Goal: Transaction & Acquisition: Purchase product/service

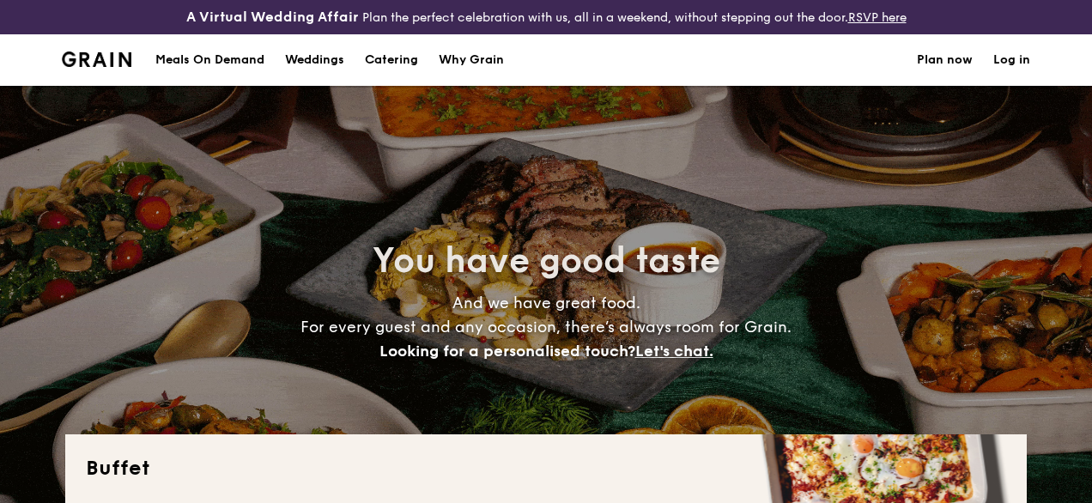
select select
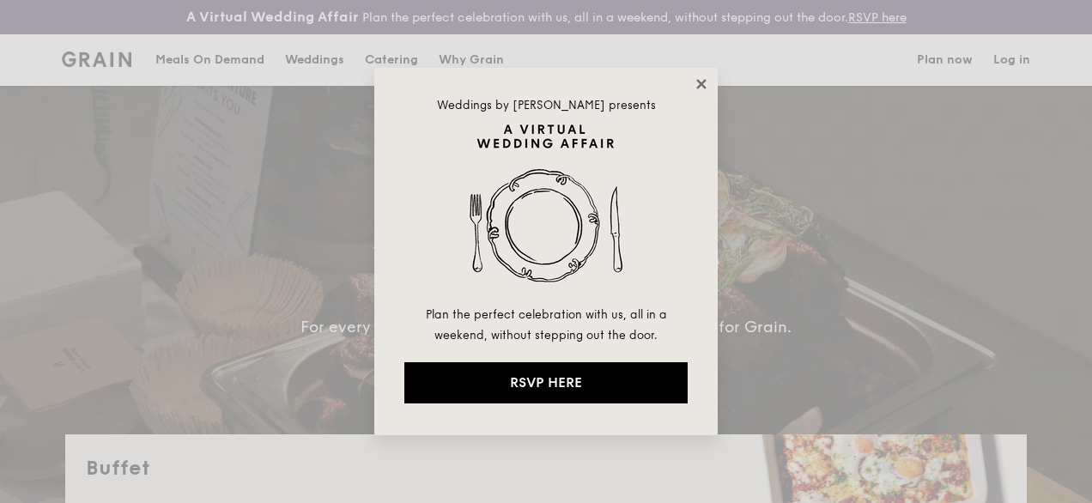
click at [702, 83] on icon at bounding box center [700, 83] width 9 height 9
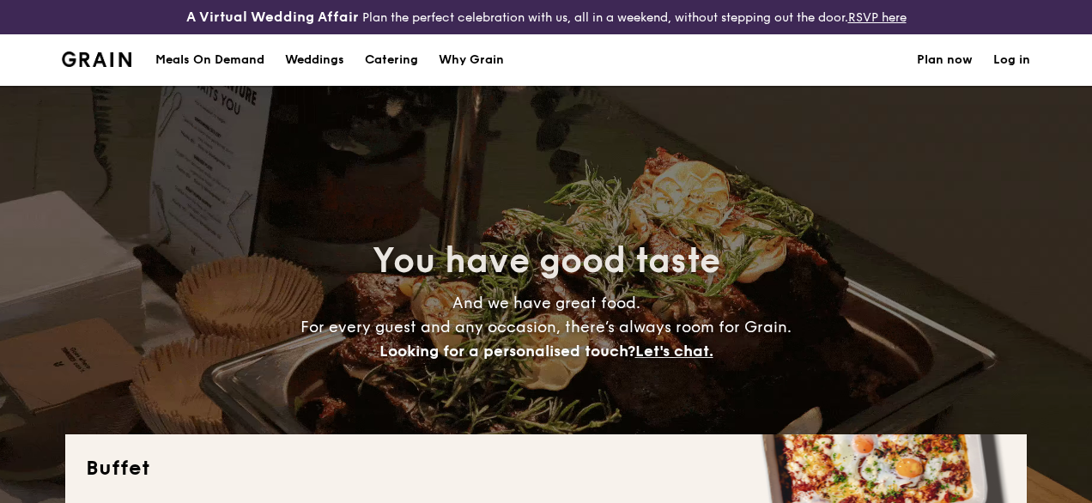
click at [371, 70] on h1 "Catering" at bounding box center [391, 60] width 53 height 52
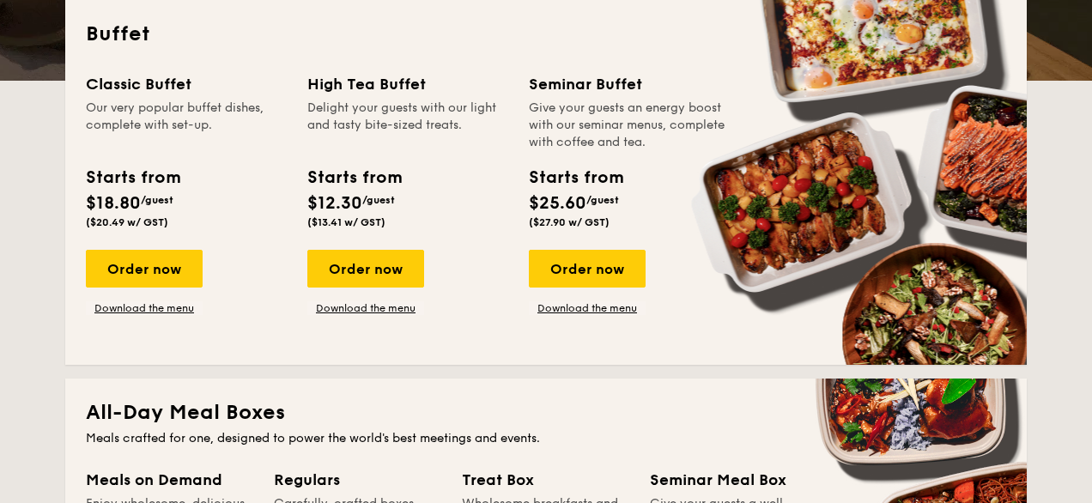
scroll to position [437, 0]
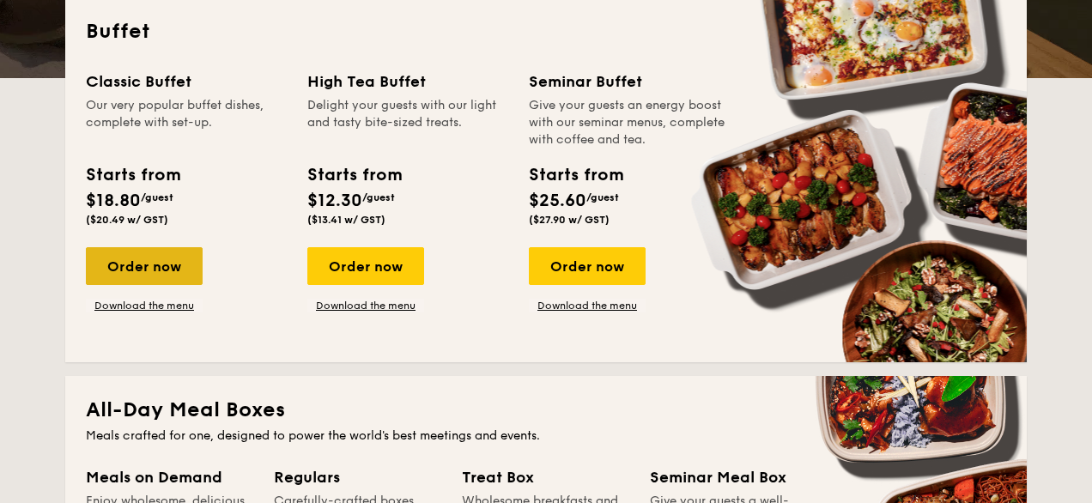
click at [143, 285] on div "Order now" at bounding box center [144, 266] width 117 height 38
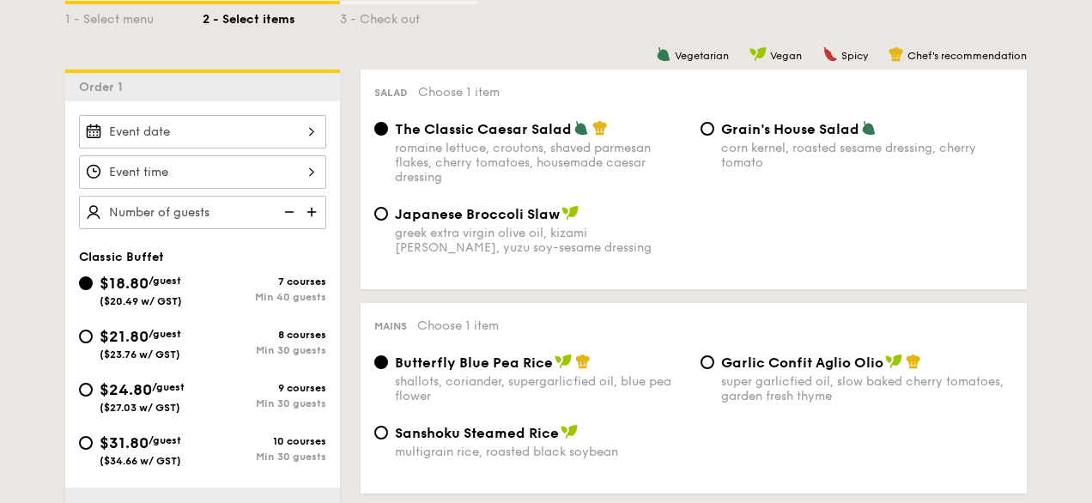
scroll to position [451, 0]
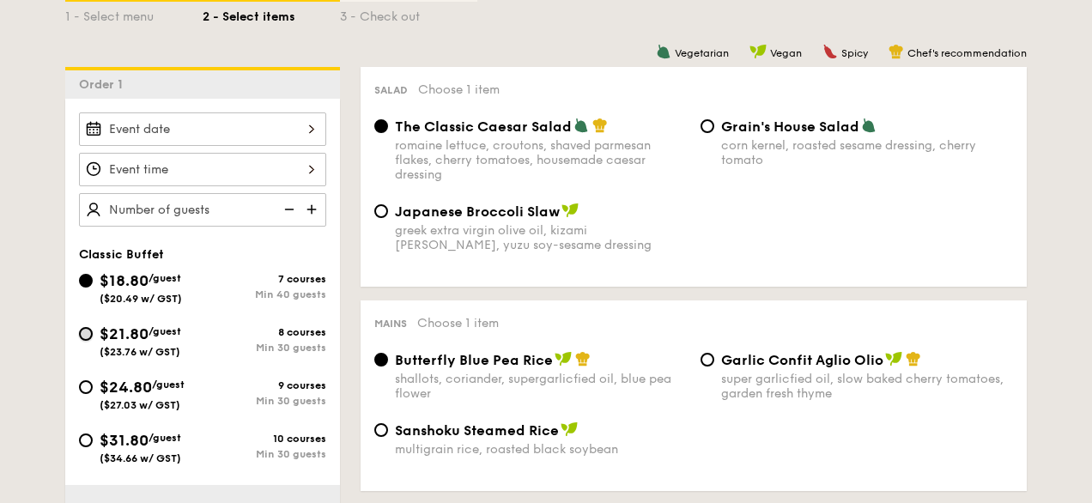
click at [83, 341] on input "$21.80 /guest ($23.76 w/ GST) 8 courses Min 30 guests" at bounding box center [86, 334] width 14 height 14
radio input "true"
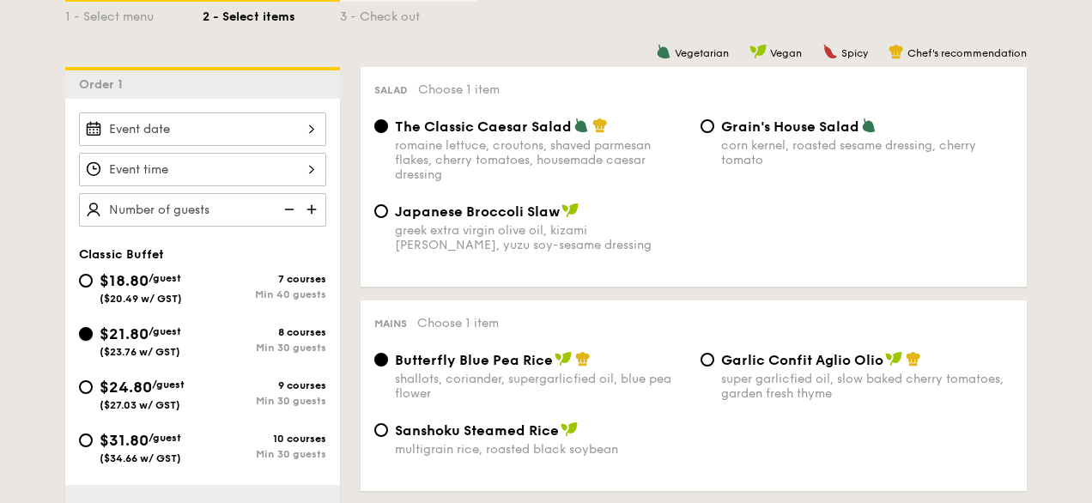
radio input "true"
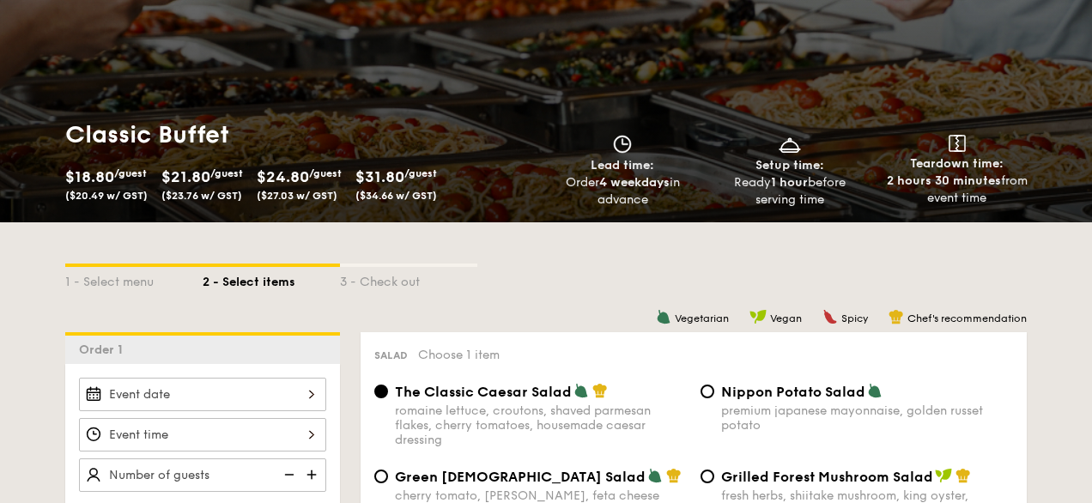
scroll to position [199, 0]
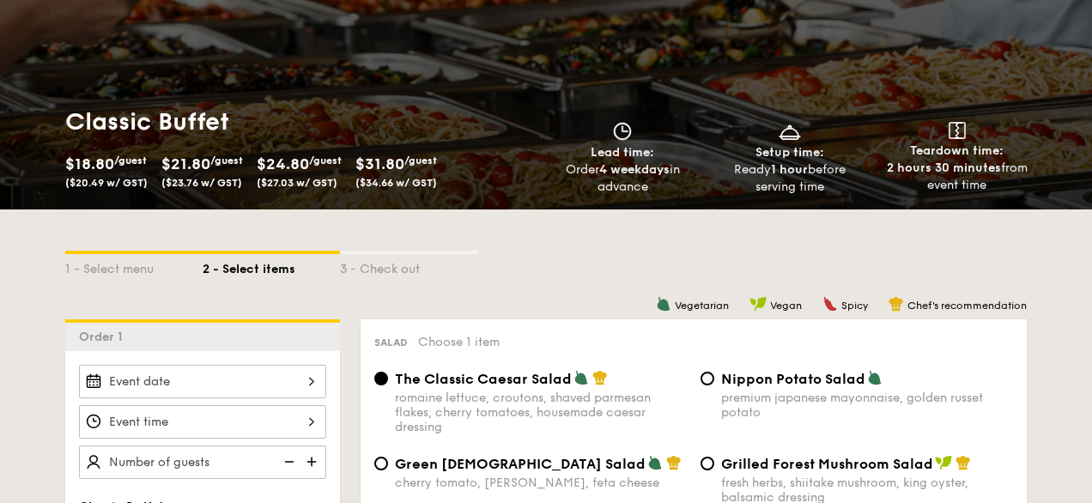
click at [411, 312] on div "Vegetarian Vegan Spicy Chef's recommendation" at bounding box center [694, 304] width 666 height 16
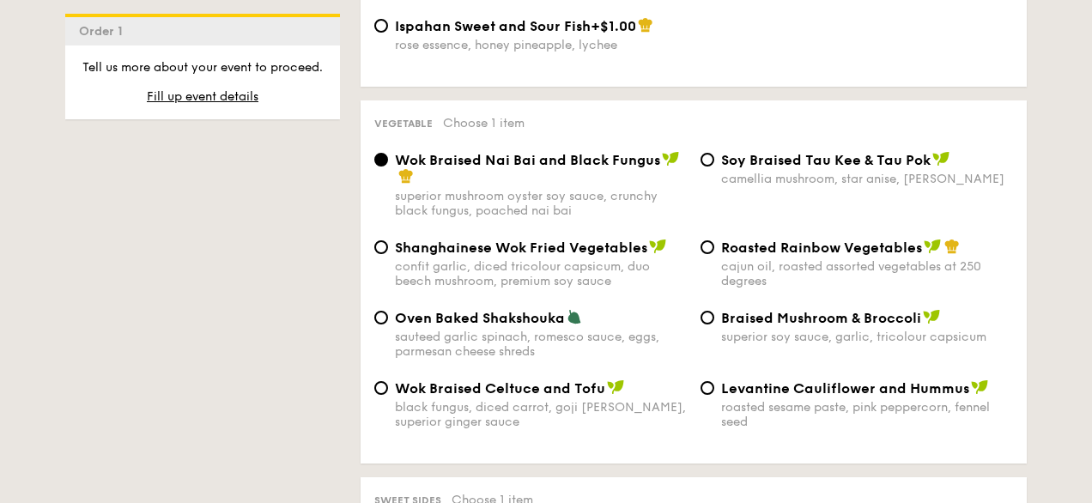
scroll to position [2180, 0]
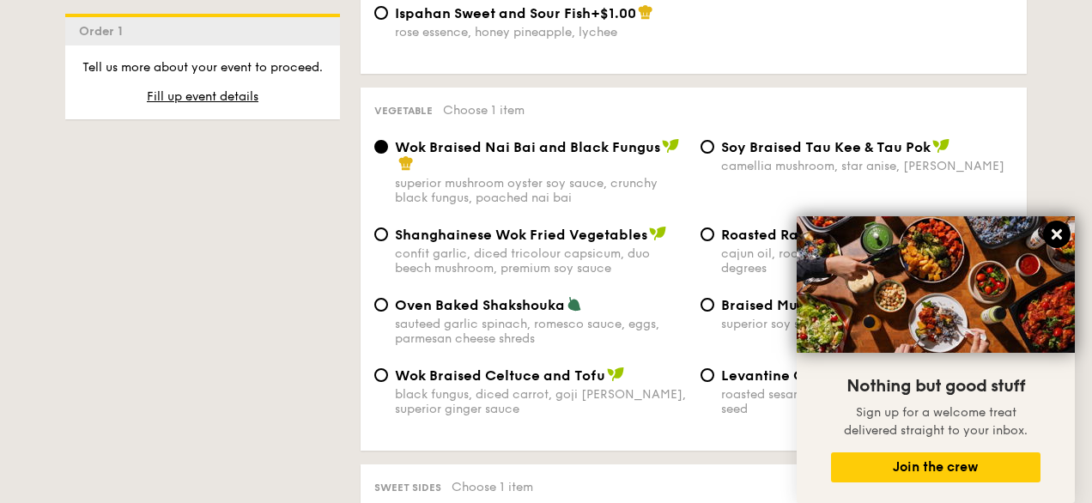
click at [1056, 235] on icon at bounding box center [1056, 234] width 10 height 10
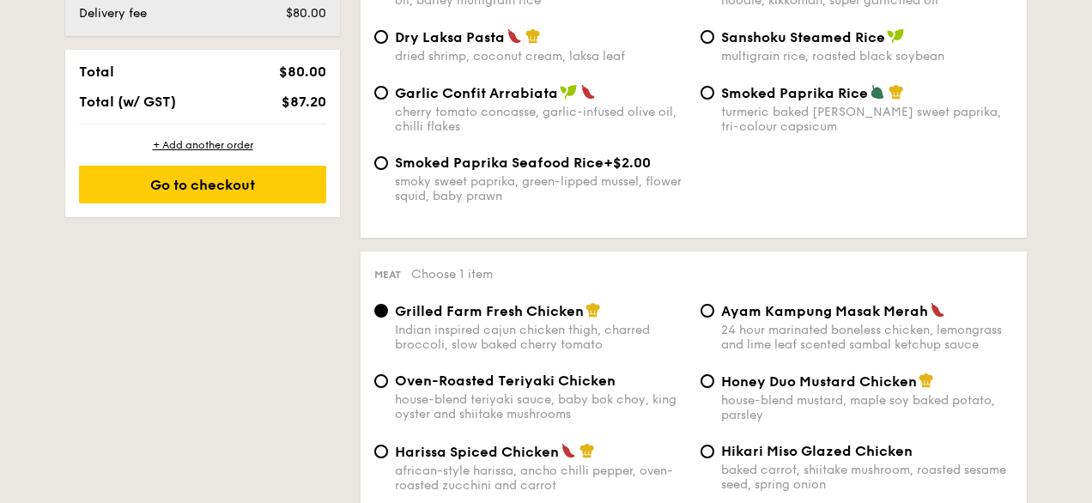
scroll to position [1056, 0]
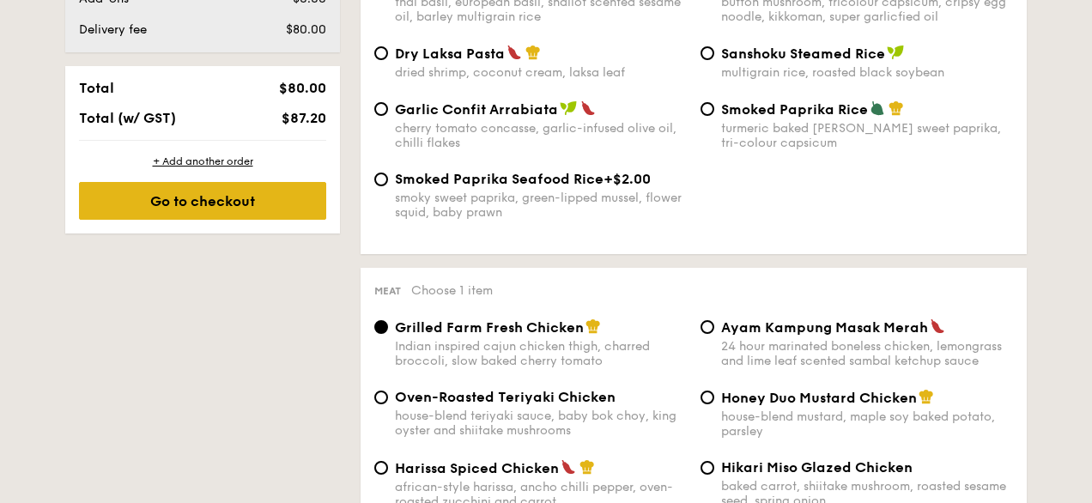
click at [276, 218] on div "Go to checkout" at bounding box center [202, 201] width 247 height 38
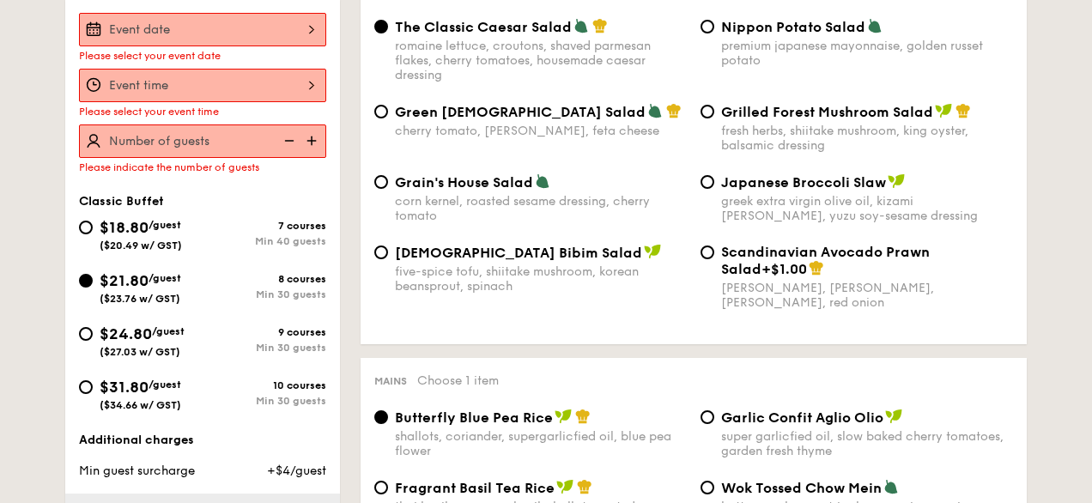
scroll to position [507, 0]
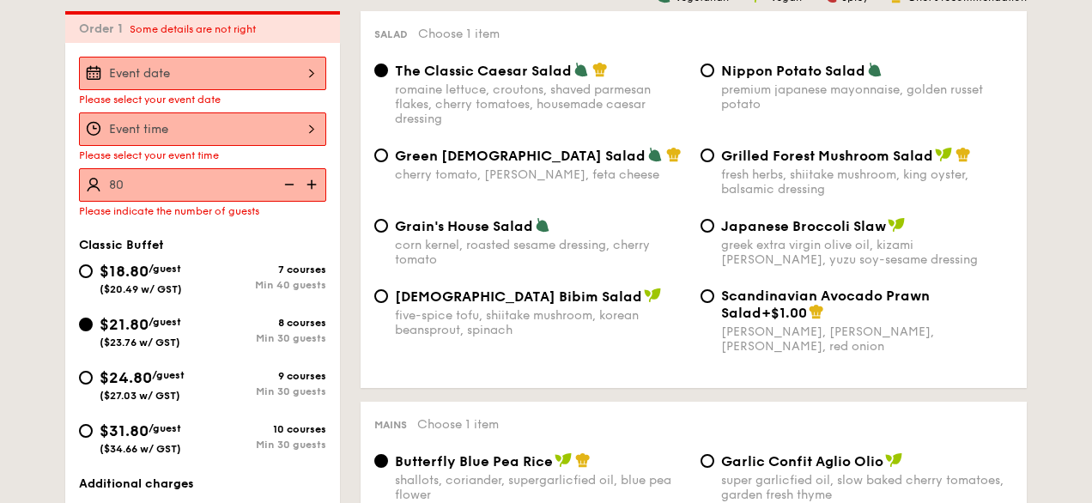
type input "8"
type input "70 guests"
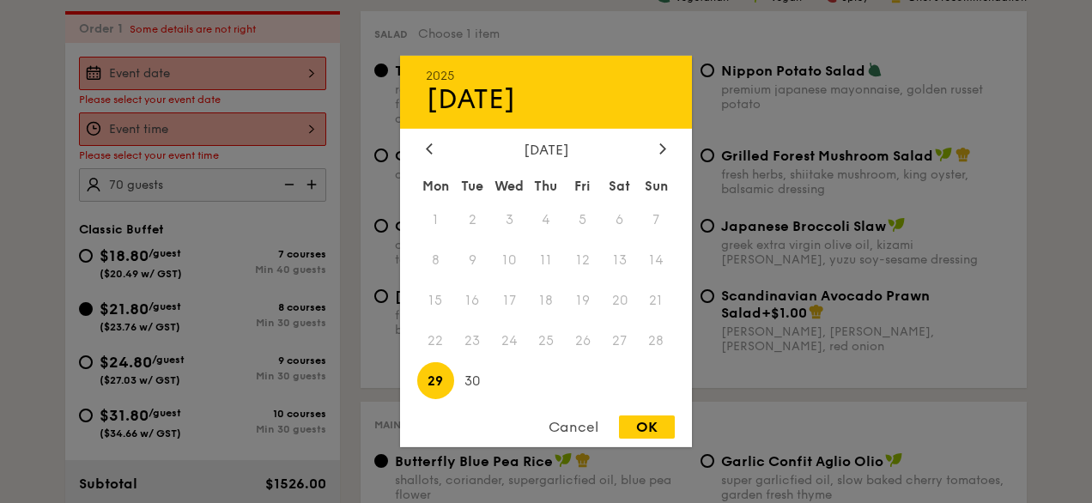
click at [199, 90] on div "2025 Sep [DATE] Tue Wed Thu Fri Sat Sun 1 2 3 4 5 6 7 8 9 10 11 12 13 14 15 16 …" at bounding box center [202, 73] width 247 height 33
click at [476, 381] on span "30" at bounding box center [472, 380] width 37 height 37
click at [630, 428] on div "OK" at bounding box center [647, 426] width 56 height 23
type input "[DATE]"
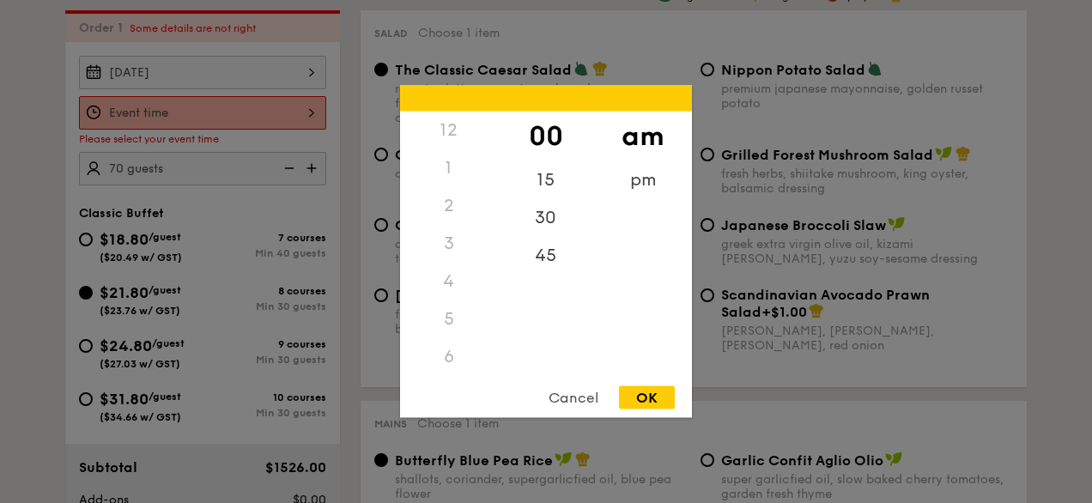
click at [214, 130] on div "12 1 2 3 4 5 6 7 8 9 10 11 00 15 30 45 am pm Cancel OK" at bounding box center [202, 112] width 247 height 33
click at [443, 266] on div "4" at bounding box center [448, 259] width 97 height 38
click at [448, 258] on div "4" at bounding box center [448, 259] width 97 height 38
click at [652, 177] on div "pm" at bounding box center [642, 186] width 97 height 50
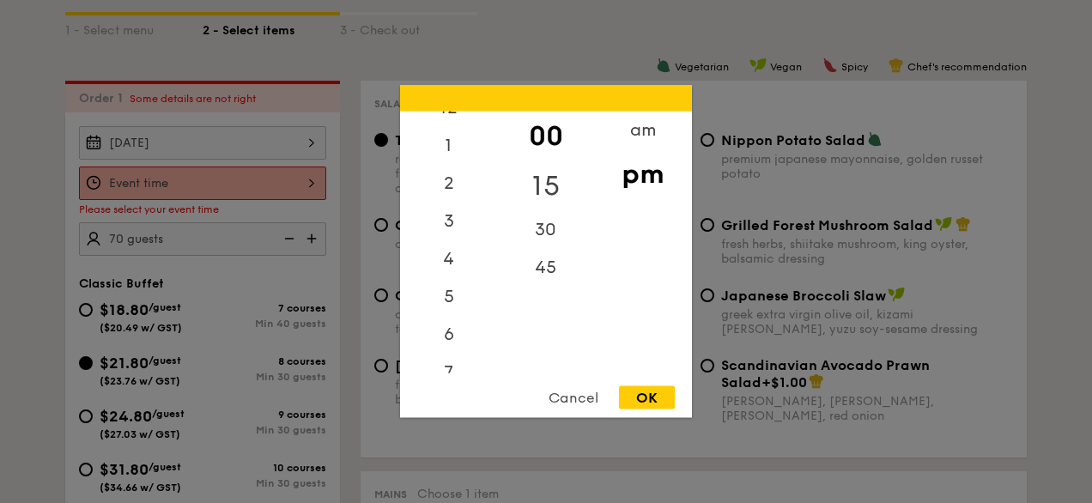
scroll to position [361, 0]
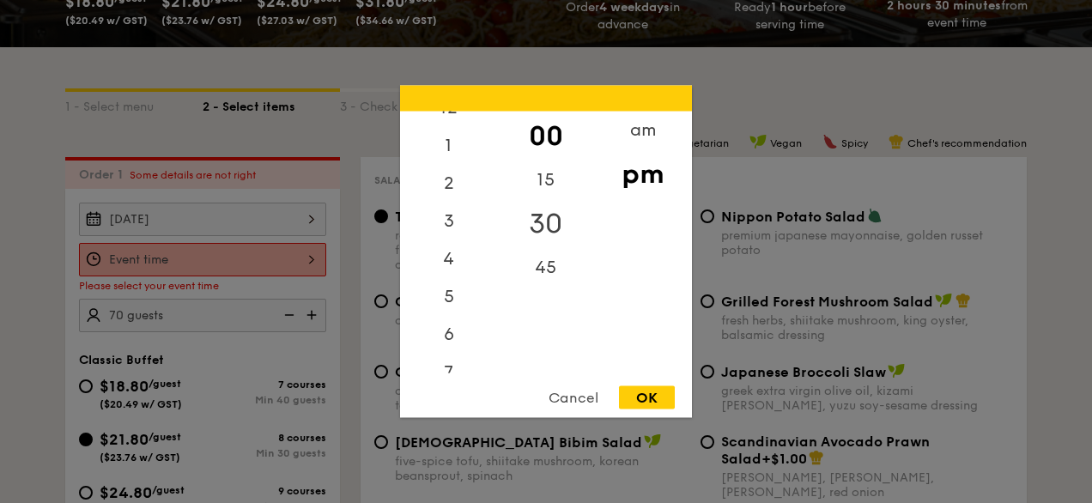
click at [545, 227] on div "30" at bounding box center [545, 224] width 97 height 50
click at [454, 261] on div "4" at bounding box center [448, 265] width 97 height 50
click at [644, 398] on div "OK" at bounding box center [647, 397] width 56 height 23
type input "4:30PM"
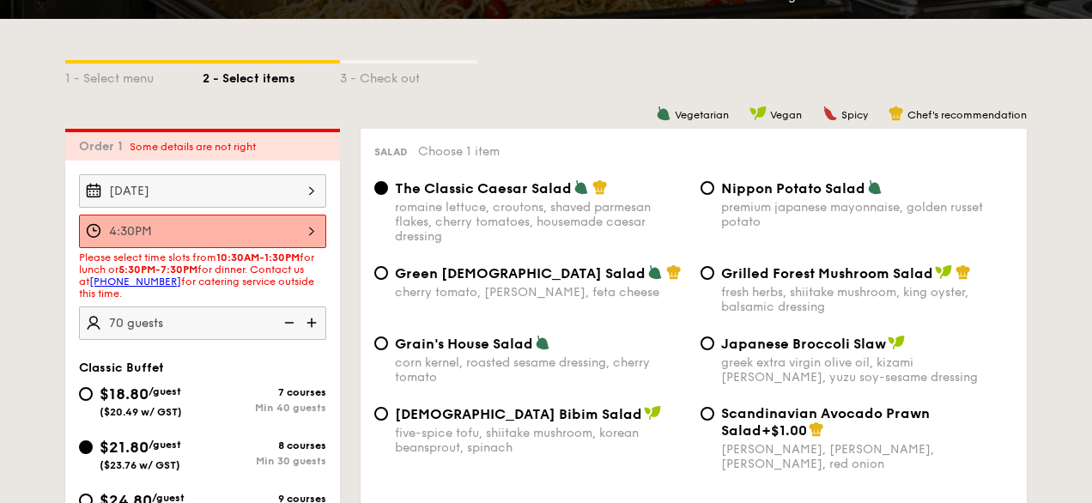
scroll to position [389, 0]
